Goal: Task Accomplishment & Management: Use online tool/utility

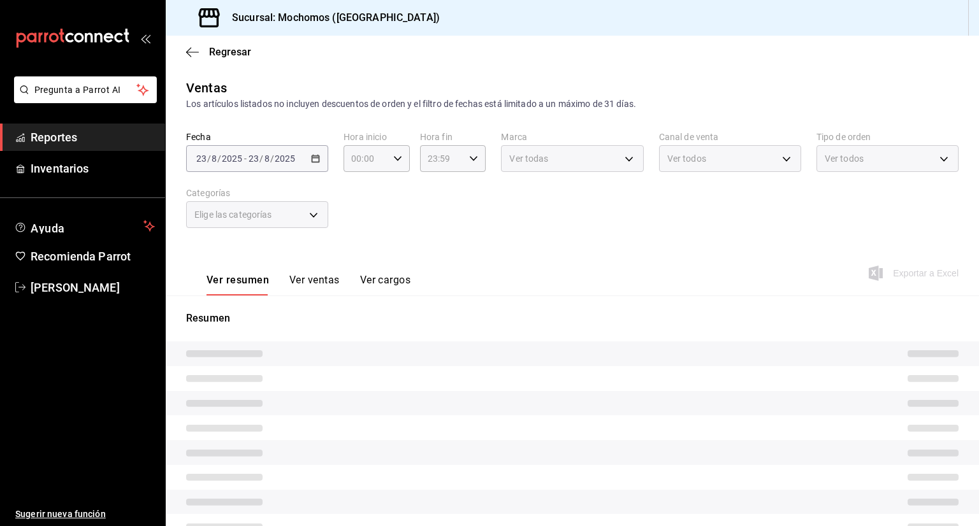
click at [540, 121] on div "Ventas Los artículos listados no incluyen descuentos de orden y el filtro de fe…" at bounding box center [572, 338] width 813 height 521
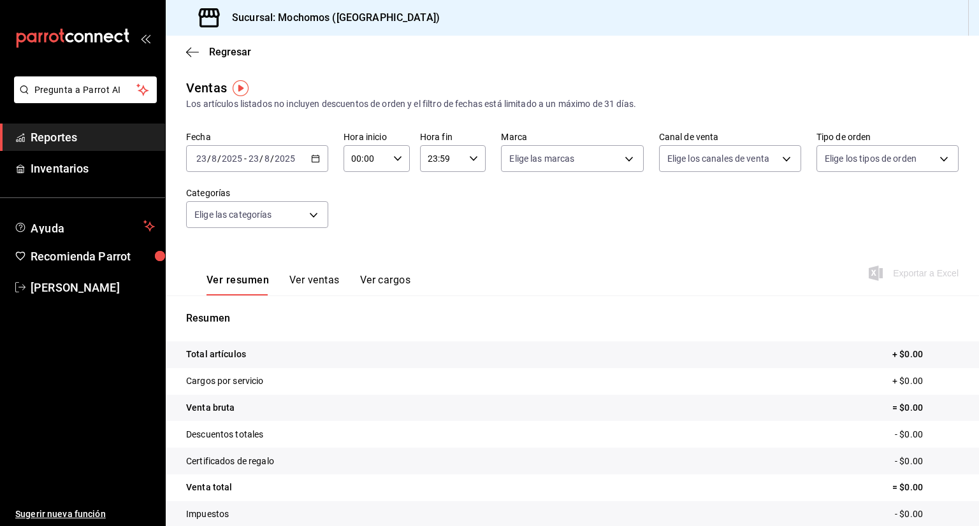
click at [316, 161] on icon "button" at bounding box center [315, 158] width 9 height 9
click at [372, 230] on div "Fecha [DATE] [DATE] - [DATE] [DATE] Hora inicio 00:00 Hora inicio Hora fin 23:5…" at bounding box center [572, 187] width 772 height 112
click at [467, 164] on div "23:59 Hora fin" at bounding box center [453, 158] width 66 height 27
click at [461, 261] on span "59" at bounding box center [465, 262] width 12 height 10
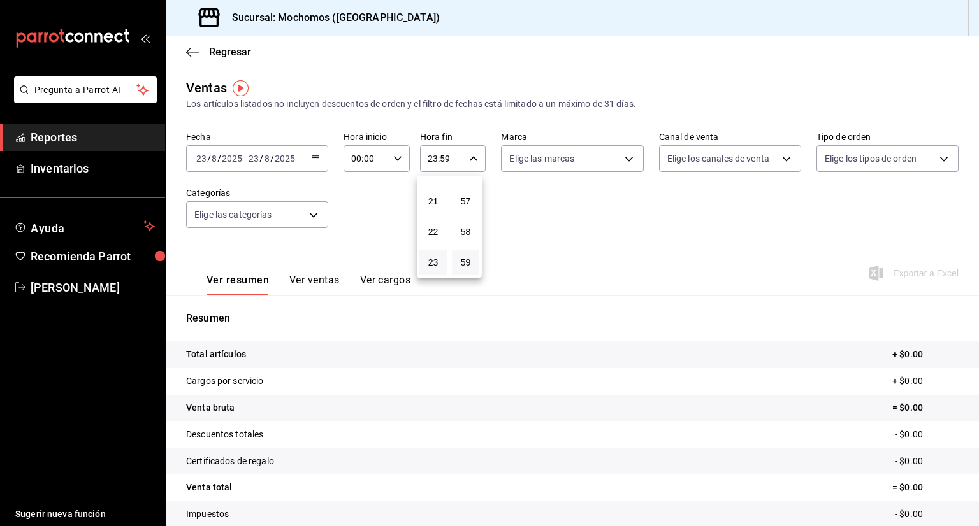
click at [583, 229] on div at bounding box center [489, 263] width 979 height 526
click at [322, 284] on button "Ver ventas" at bounding box center [314, 285] width 50 height 22
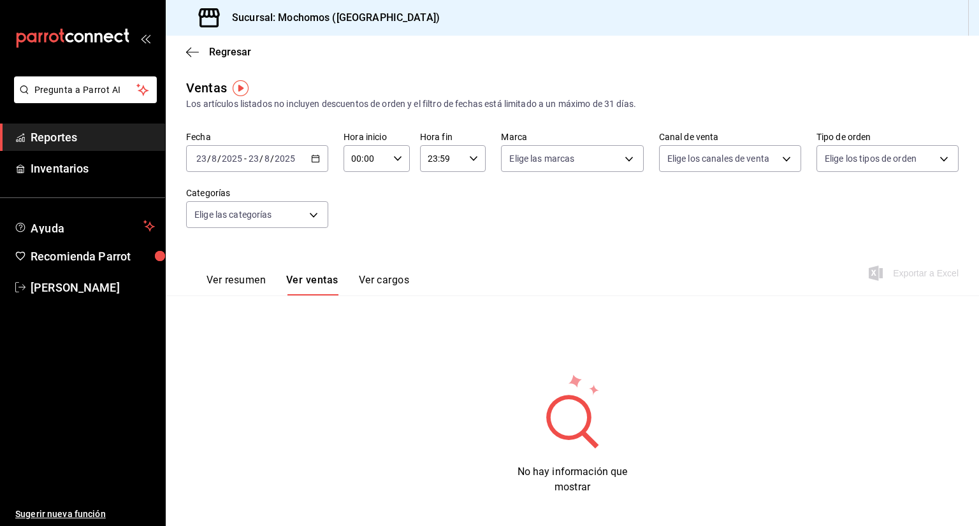
click at [229, 280] on button "Ver resumen" at bounding box center [235, 285] width 59 height 22
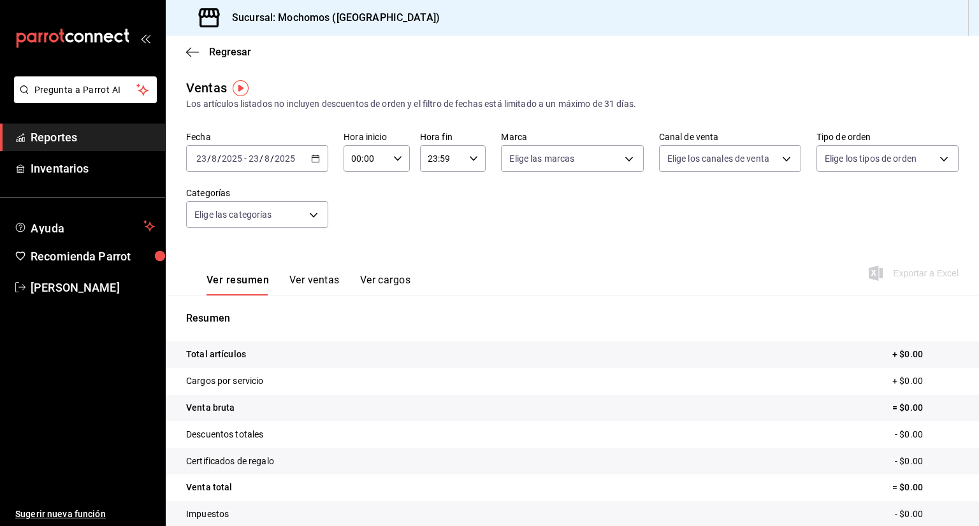
click at [394, 160] on \(Stroke\) "button" at bounding box center [398, 158] width 8 height 4
click at [359, 251] on span "11" at bounding box center [358, 250] width 12 height 10
type input "11:00"
click at [498, 232] on div at bounding box center [489, 263] width 979 height 526
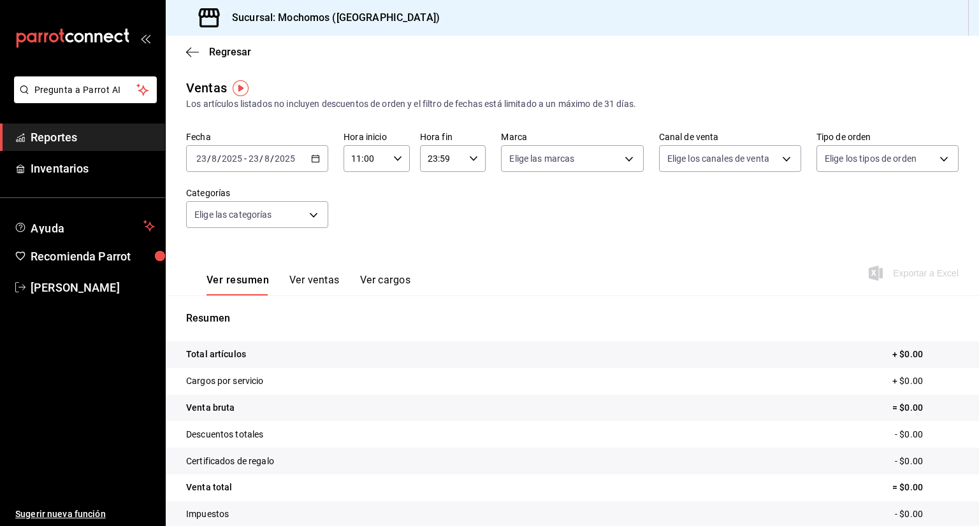
click at [469, 166] on div "23:59 Hora fin" at bounding box center [453, 158] width 66 height 27
click at [469, 235] on span "58" at bounding box center [465, 232] width 12 height 10
click at [433, 226] on span "16" at bounding box center [433, 220] width 12 height 10
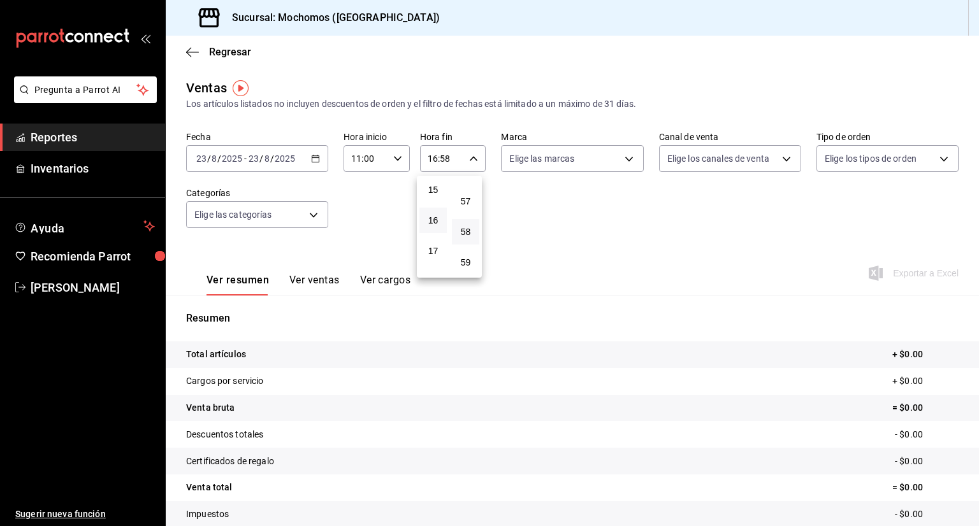
click at [433, 226] on span "16" at bounding box center [433, 220] width 12 height 10
drag, startPoint x: 432, startPoint y: 192, endPoint x: 599, endPoint y: 282, distance: 189.9
click at [599, 282] on div "00 01 02 03 04 05 06 07 08 09 10 11 12 13 14 15 16 17 18 19 20 21 22 23 00 01 0…" at bounding box center [489, 265] width 979 height 523
click at [599, 282] on div at bounding box center [489, 263] width 979 height 526
click at [318, 164] on div "[DATE] [DATE] - [DATE] [DATE]" at bounding box center [257, 158] width 142 height 27
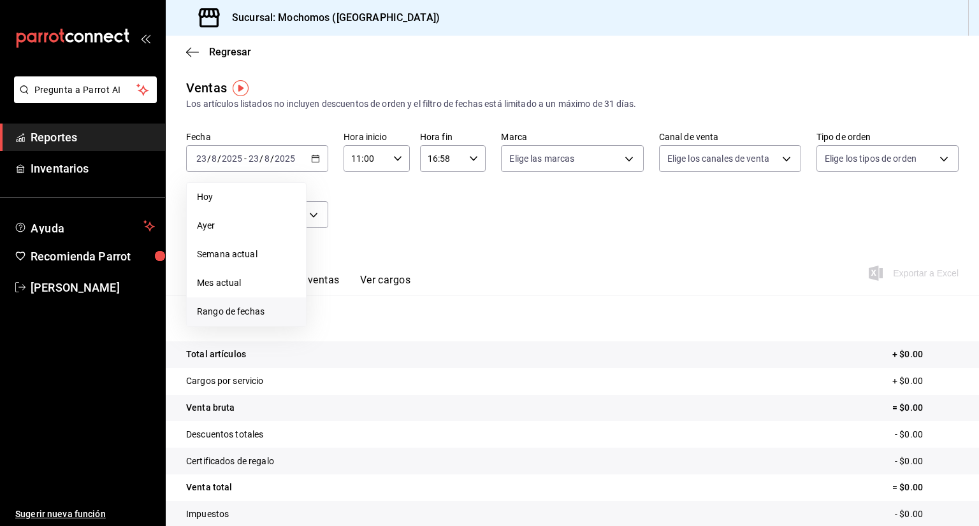
click at [235, 319] on li "Rango de fechas" at bounding box center [246, 312] width 119 height 29
click at [421, 326] on abbr "22" at bounding box center [423, 327] width 8 height 9
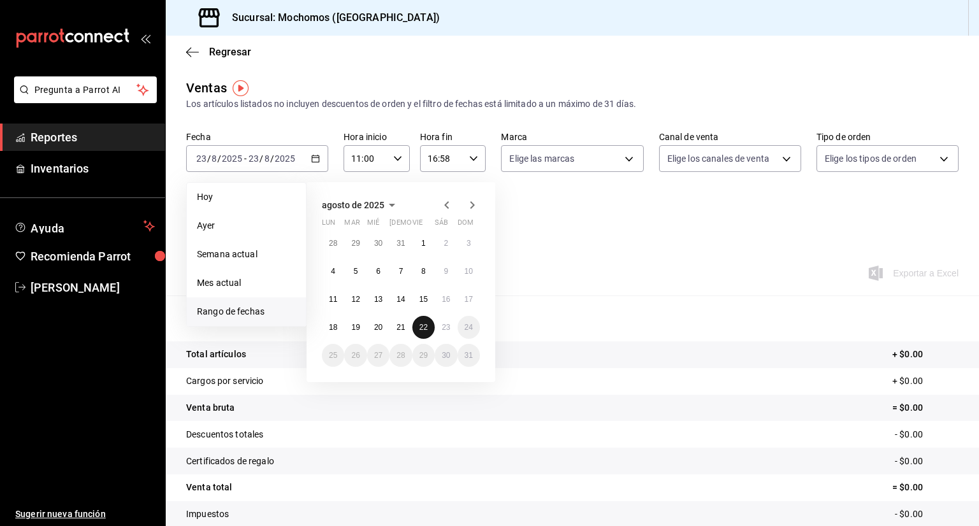
click at [421, 326] on abbr "22" at bounding box center [423, 327] width 8 height 9
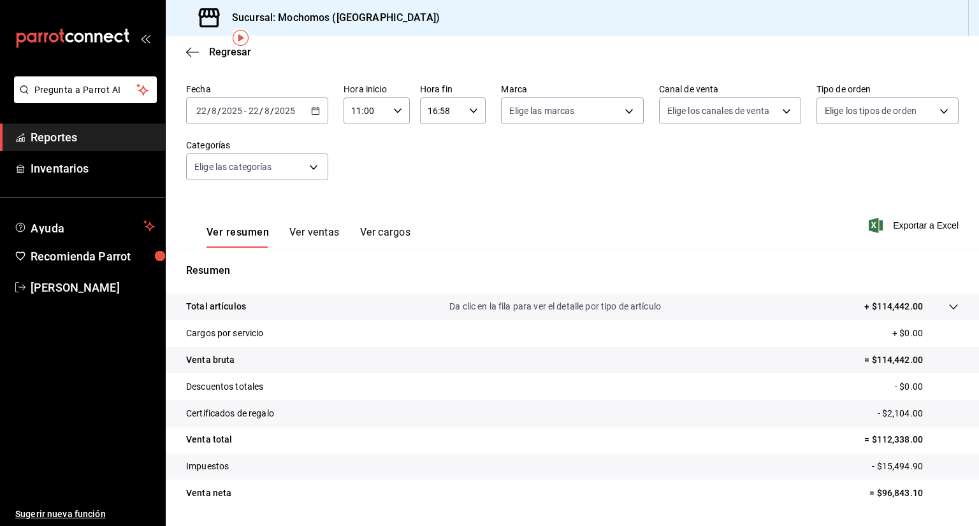
scroll to position [51, 0]
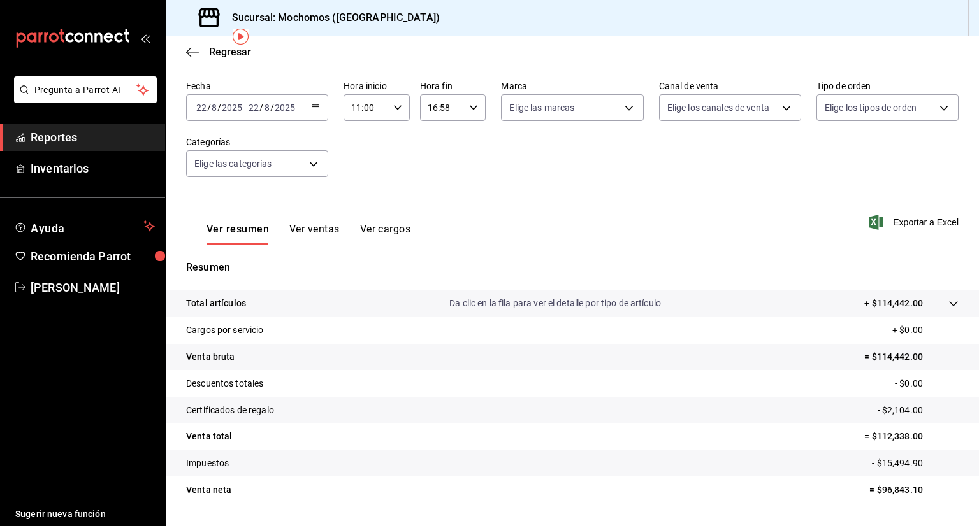
click at [466, 114] on div "16:58 Hora fin" at bounding box center [453, 107] width 66 height 27
click at [434, 208] on span "23" at bounding box center [433, 211] width 12 height 10
type input "23:58"
click at [539, 188] on div at bounding box center [489, 263] width 979 height 526
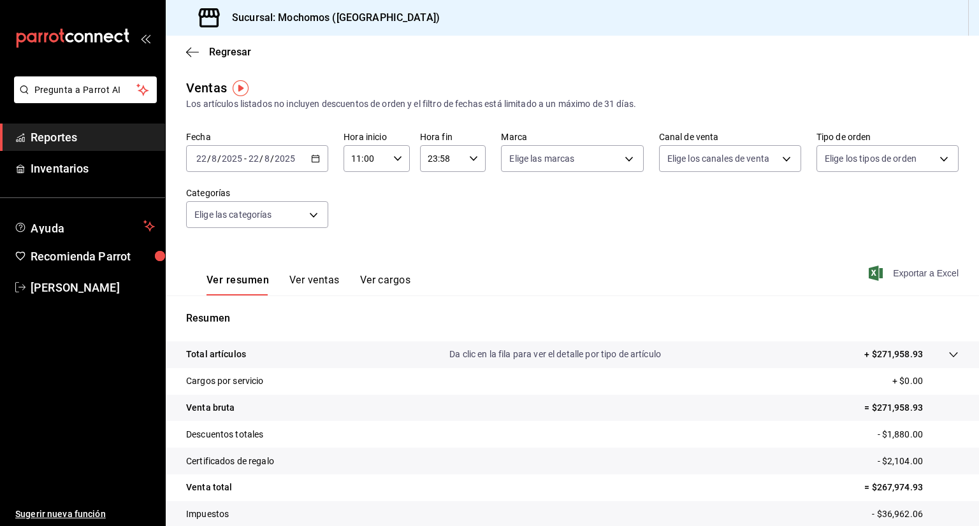
click at [909, 276] on span "Exportar a Excel" at bounding box center [914, 273] width 87 height 15
click at [331, 283] on button "Ver ventas" at bounding box center [314, 285] width 50 height 22
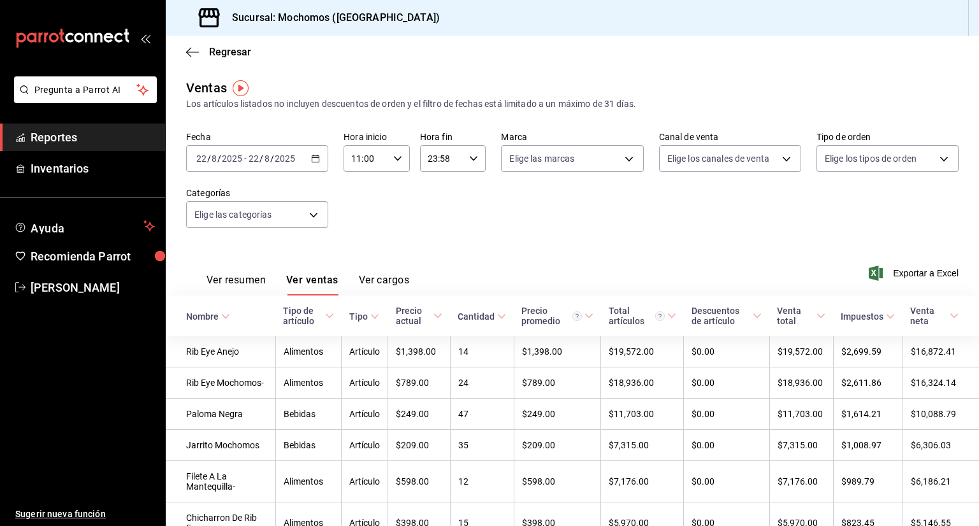
click at [326, 316] on \(Stroke\) at bounding box center [330, 316] width 8 height 4
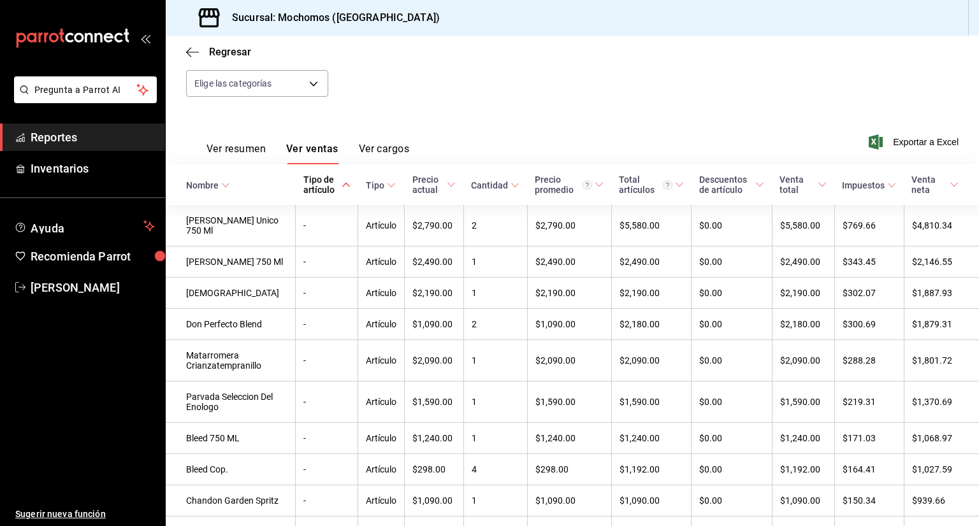
scroll to position [130, 0]
click at [71, 136] on span "Reportes" at bounding box center [93, 137] width 124 height 17
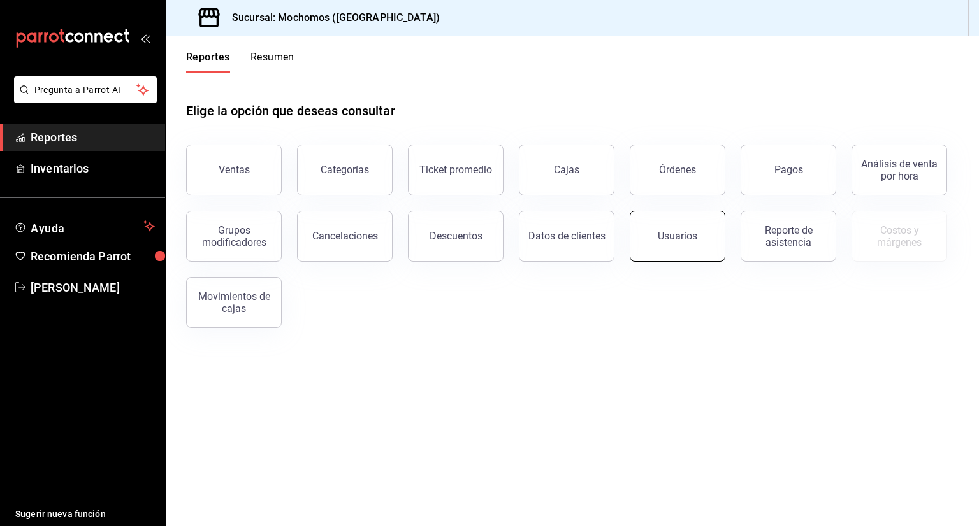
click at [686, 238] on div "Usuarios" at bounding box center [678, 236] width 40 height 12
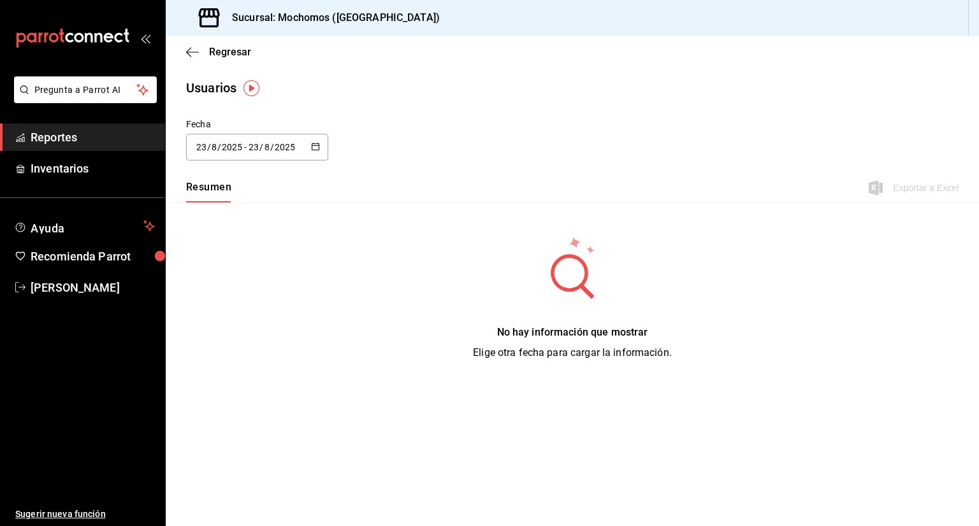
click at [319, 146] on icon "button" at bounding box center [315, 146] width 9 height 9
click at [229, 213] on li "Ayer" at bounding box center [246, 216] width 120 height 29
type input "[DATE]"
type input "22"
type input "[DATE]"
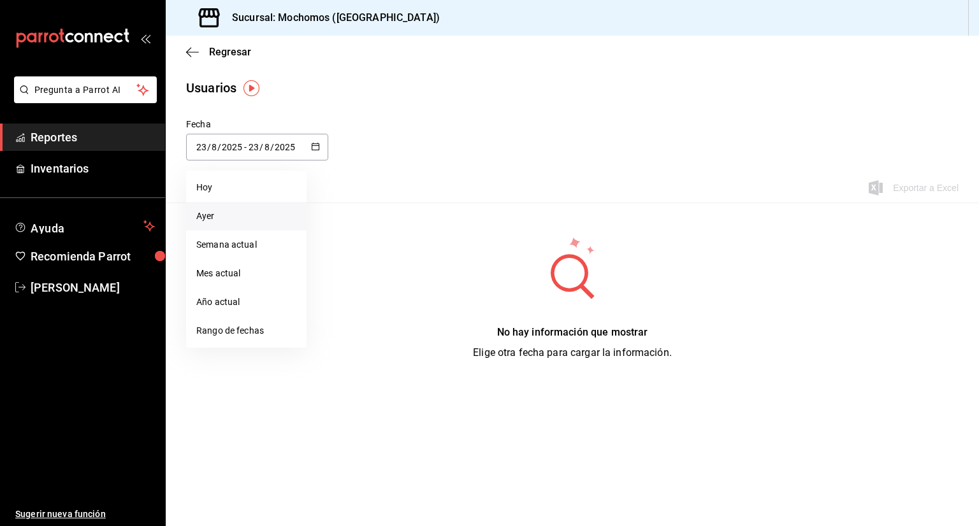
type input "22"
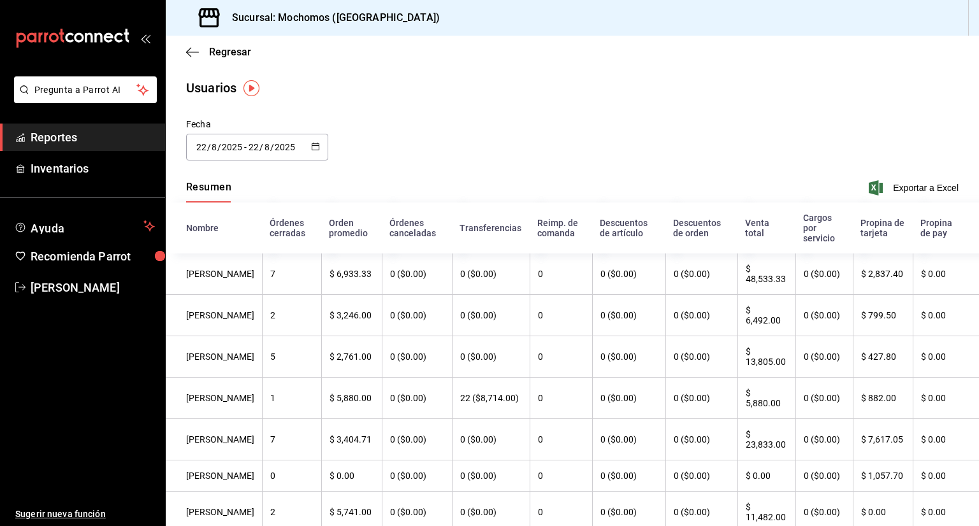
click at [317, 161] on div "Fecha [DATE] [DATE] - [DATE] [DATE]" at bounding box center [572, 147] width 813 height 58
click at [317, 143] on \(Stroke\) "button" at bounding box center [317, 143] width 1 height 1
click at [488, 128] on div "Fecha [DATE] [DATE] - [DATE] [DATE] [DATE] [DATE] Semana actual Mes actual Año …" at bounding box center [572, 147] width 813 height 58
click at [69, 142] on span "Reportes" at bounding box center [93, 137] width 124 height 17
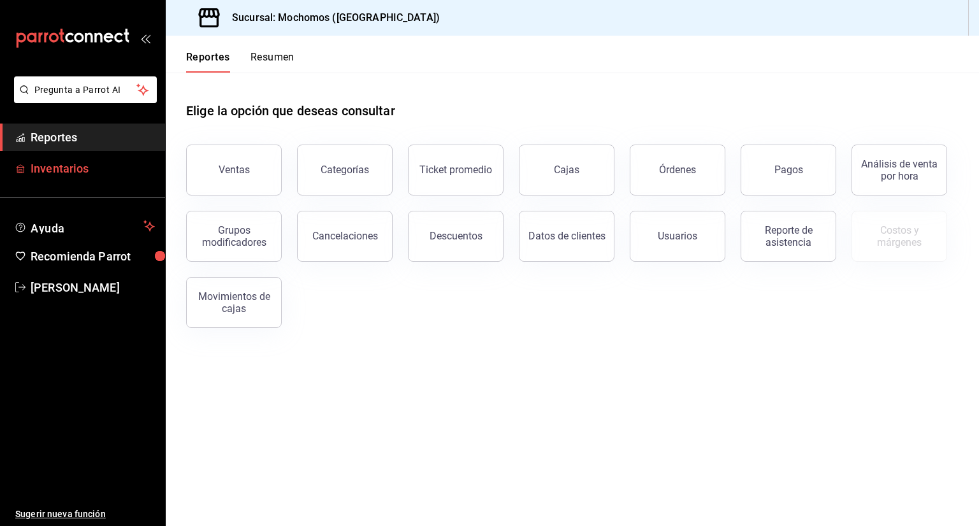
click at [112, 163] on span "Inventarios" at bounding box center [93, 168] width 124 height 17
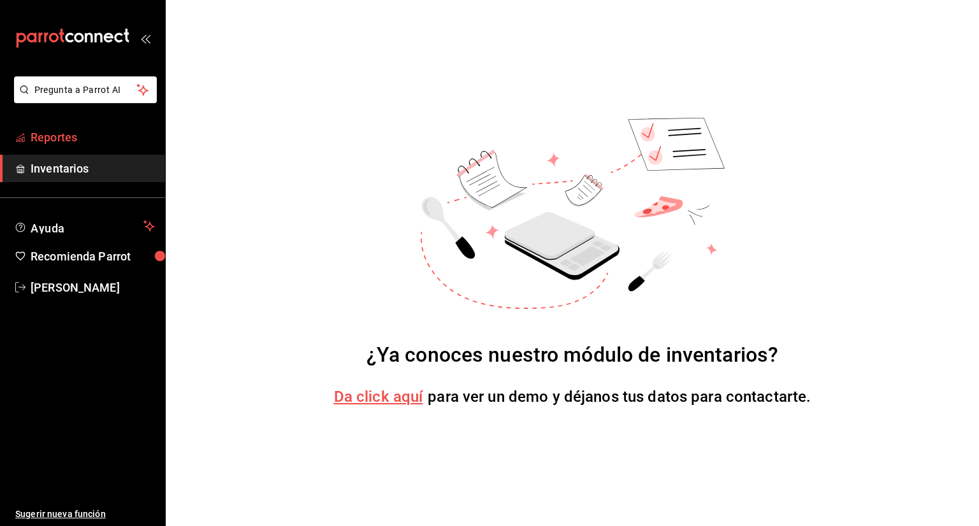
click at [88, 138] on span "Reportes" at bounding box center [93, 137] width 124 height 17
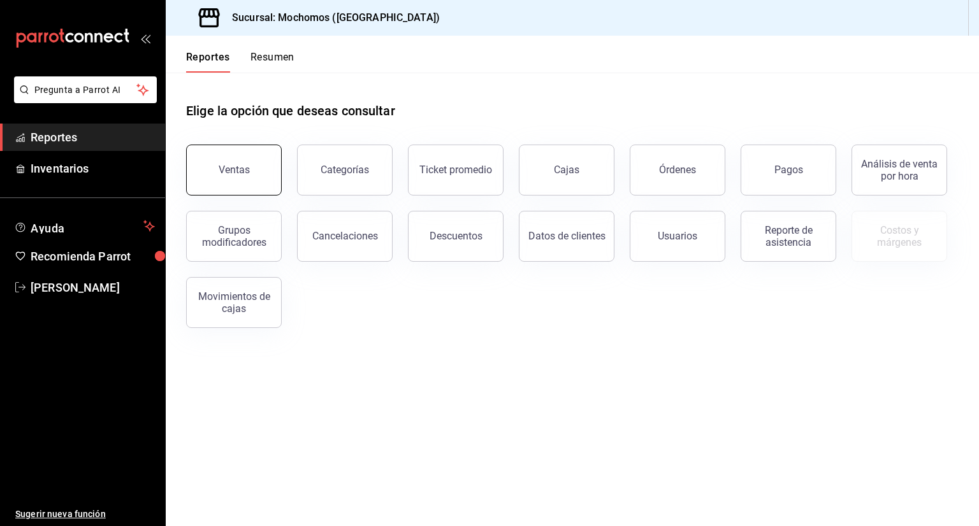
click at [216, 156] on button "Ventas" at bounding box center [234, 170] width 96 height 51
